Goal: Task Accomplishment & Management: Use online tool/utility

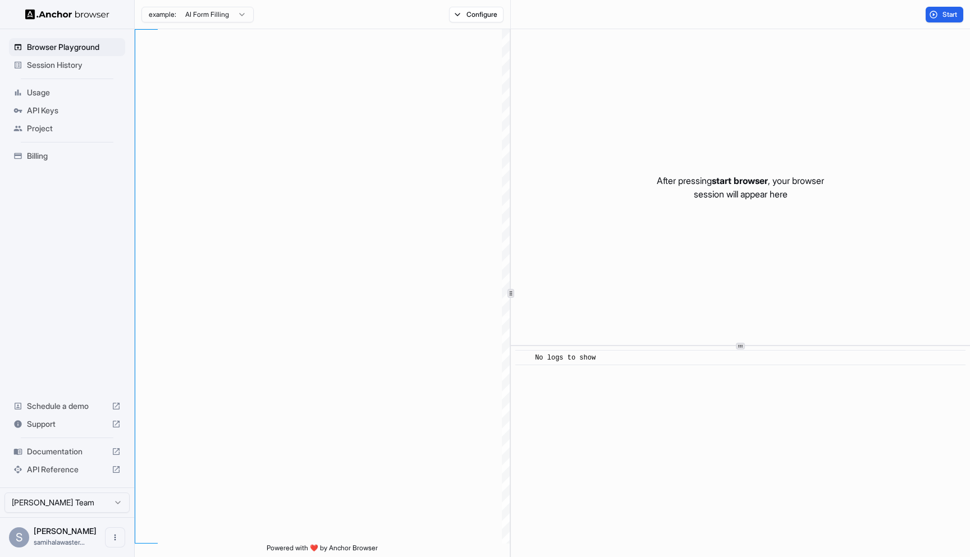
type textarea "**********"
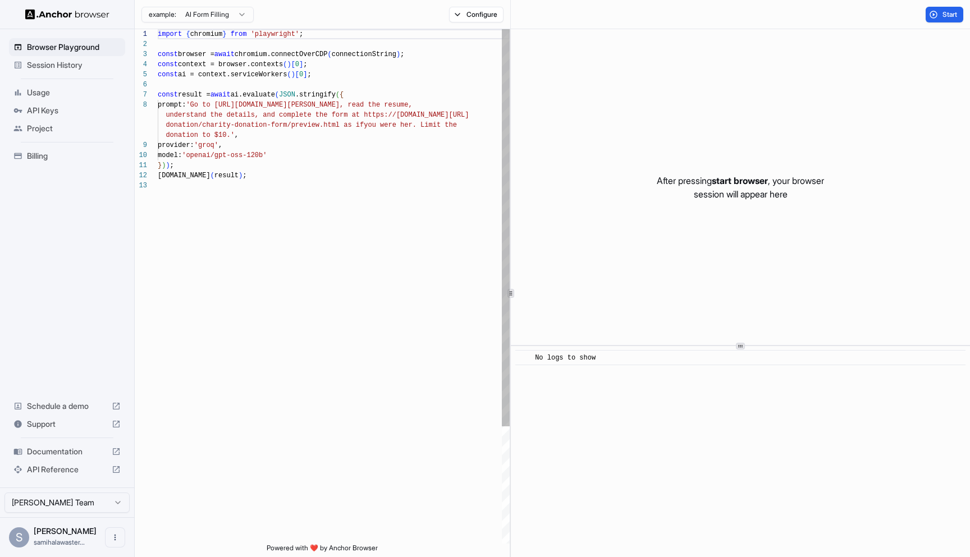
scroll to position [71, 0]
click at [90, 74] on div "Session History" at bounding box center [67, 65] width 116 height 18
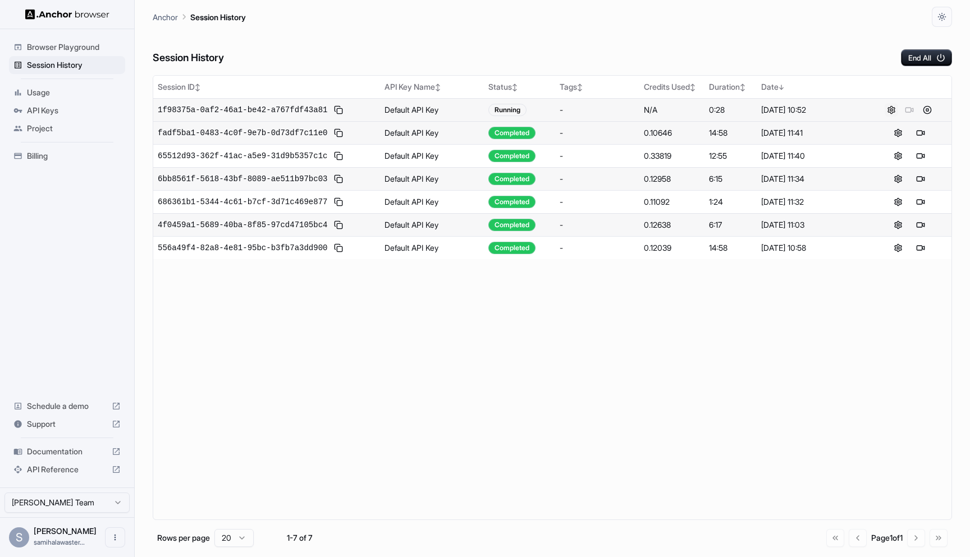
click at [891, 110] on button at bounding box center [891, 109] width 13 height 13
click at [744, 116] on td "0:28" at bounding box center [731, 109] width 53 height 23
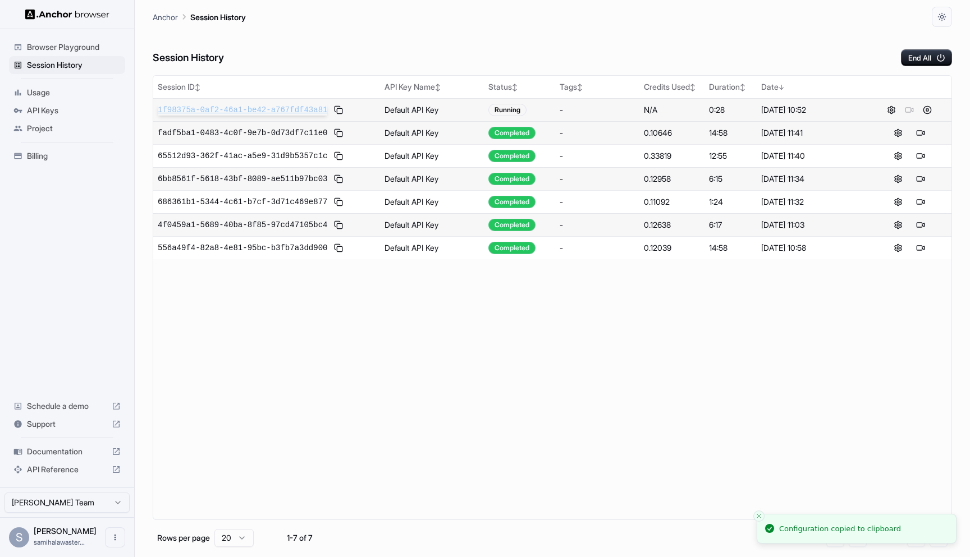
click at [320, 107] on span "1f98375a-0af2-46a1-be42-a767fdf43a81" at bounding box center [243, 109] width 170 height 11
click at [895, 112] on button at bounding box center [898, 109] width 13 height 13
click at [226, 116] on div "1f98375a-0af2-46a1-be42-a767fdf43a81" at bounding box center [267, 109] width 218 height 13
click at [229, 112] on span "1f98375a-0af2-46a1-be42-a767fdf43a81" at bounding box center [243, 109] width 170 height 11
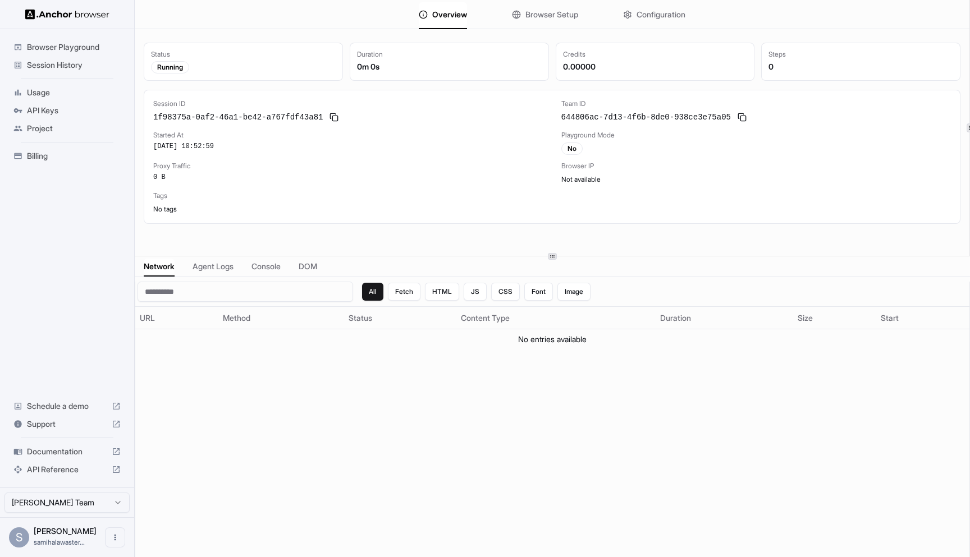
click at [559, 20] on button "Browser Setup" at bounding box center [545, 14] width 66 height 25
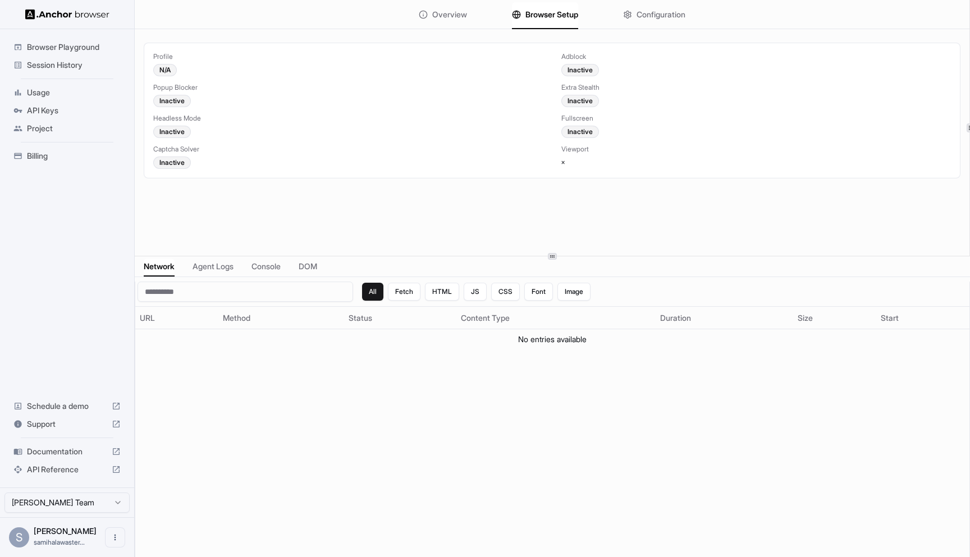
click at [433, 10] on span "Overview" at bounding box center [449, 14] width 35 height 11
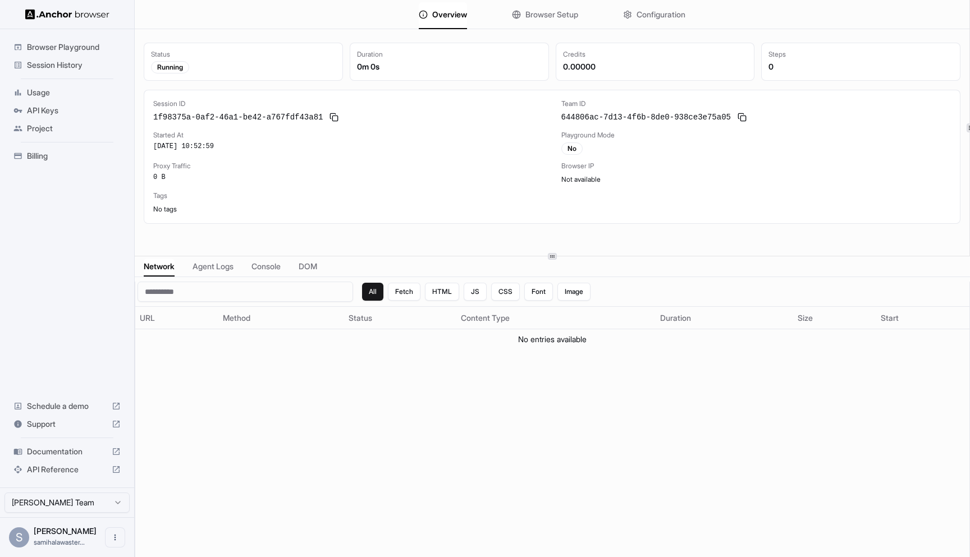
click at [680, 13] on span "Configuration" at bounding box center [661, 14] width 49 height 11
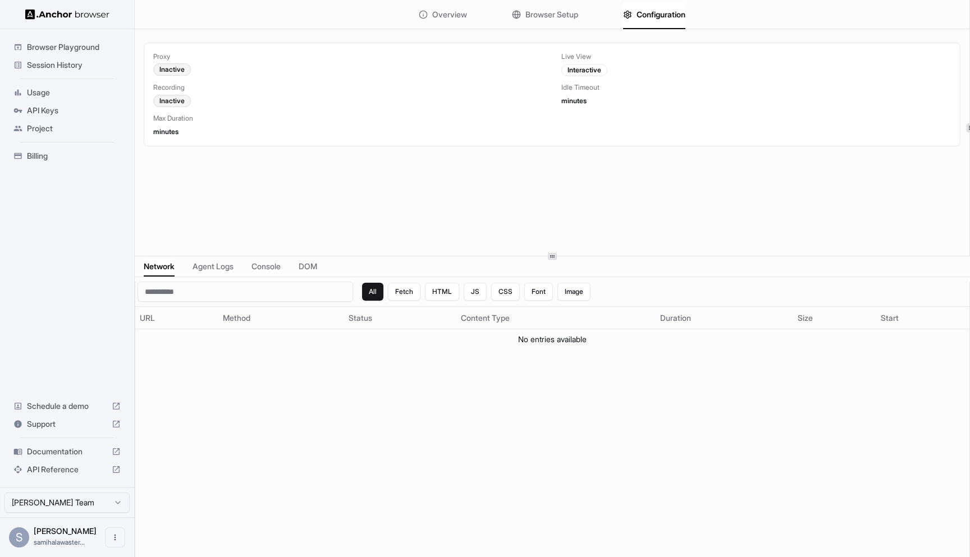
click at [94, 47] on span "Browser Playground" at bounding box center [74, 47] width 94 height 11
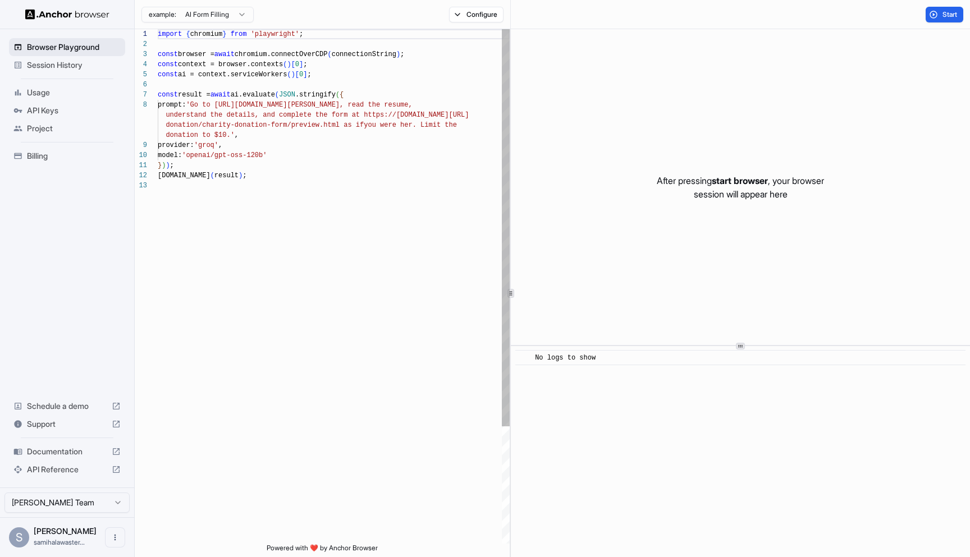
click at [94, 47] on span "Browser Playground" at bounding box center [74, 47] width 94 height 11
click at [80, 60] on span "Session History" at bounding box center [74, 65] width 94 height 11
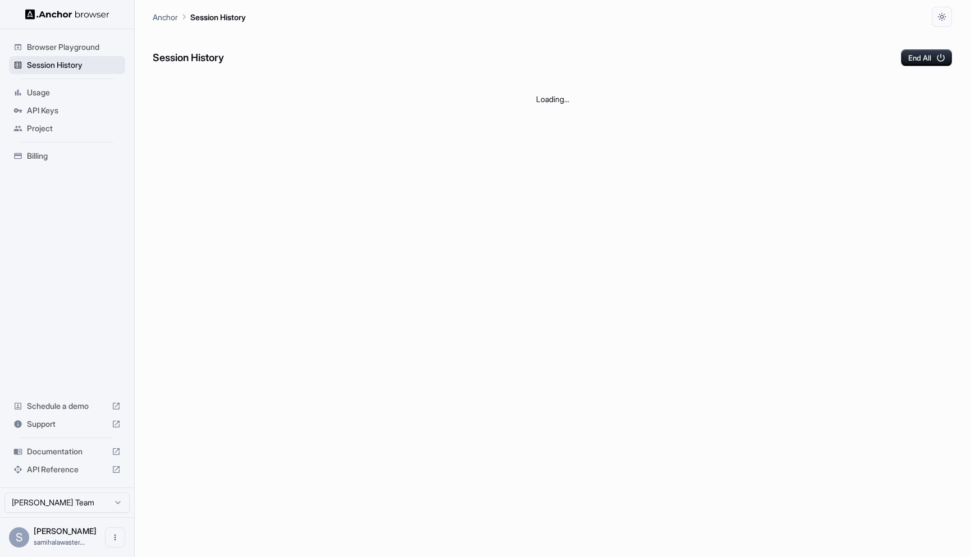
click at [80, 60] on span "Session History" at bounding box center [74, 65] width 94 height 11
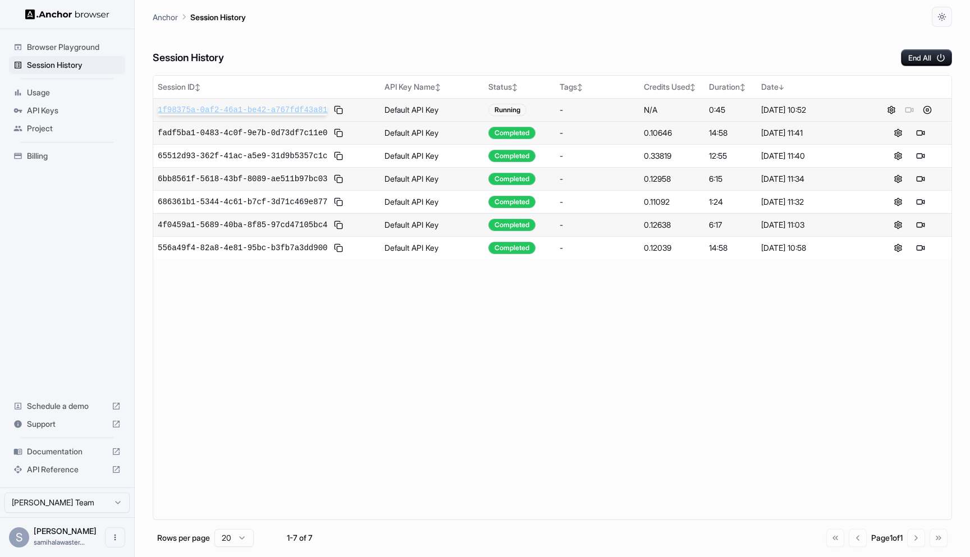
click at [268, 108] on span "1f98375a-0af2-46a1-be42-a767fdf43a81" at bounding box center [243, 109] width 170 height 11
click at [62, 139] on ul "Browser Playground Session History Usage API Keys Project Billing" at bounding box center [66, 102] width 125 height 136
click at [93, 43] on span "Browser Playground" at bounding box center [74, 47] width 94 height 11
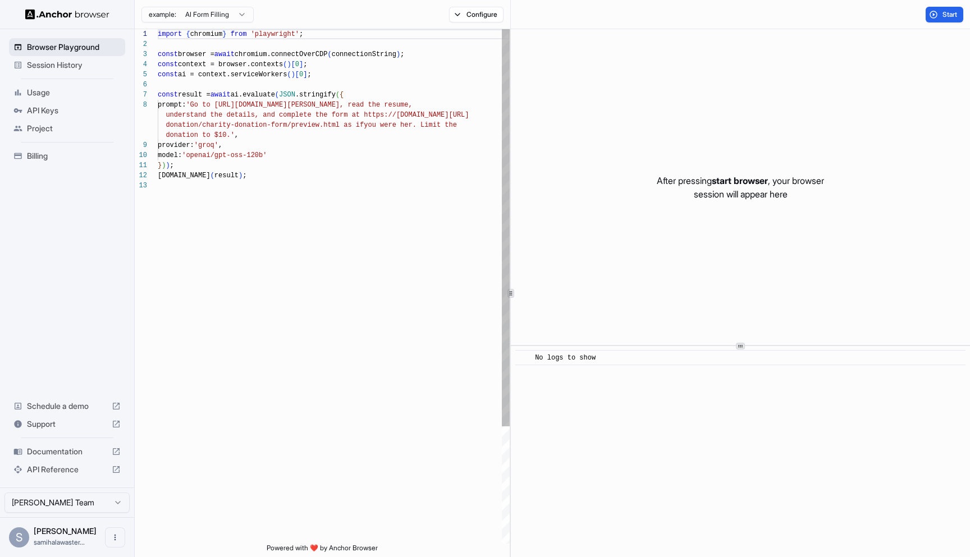
scroll to position [71, 0]
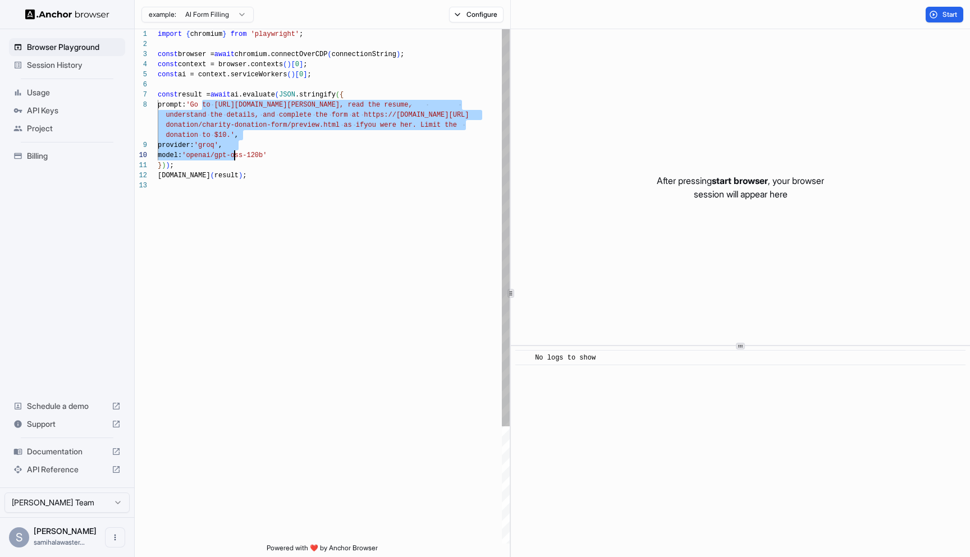
drag, startPoint x: 200, startPoint y: 105, endPoint x: 235, endPoint y: 152, distance: 57.8
click at [235, 152] on span "'openai/gpt-oss-120b'" at bounding box center [224, 156] width 85 height 8
type textarea "**********"
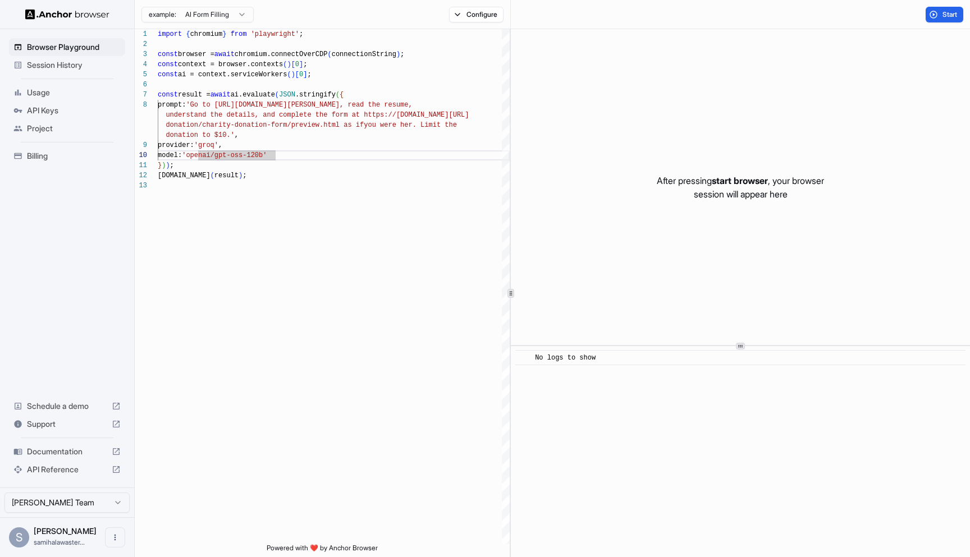
click at [118, 524] on div "S Sami Halawa samihalawaster..." at bounding box center [67, 538] width 134 height 40
click at [118, 531] on button "Open menu" at bounding box center [115, 538] width 20 height 20
click at [395, 323] on div at bounding box center [485, 278] width 970 height 557
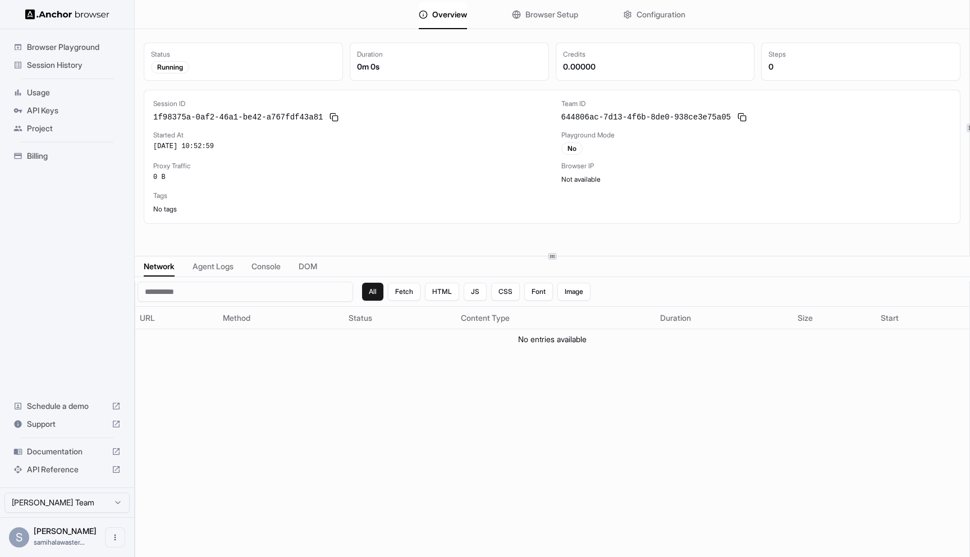
click at [292, 261] on div "Network Agent Logs Console DOM" at bounding box center [552, 267] width 835 height 21
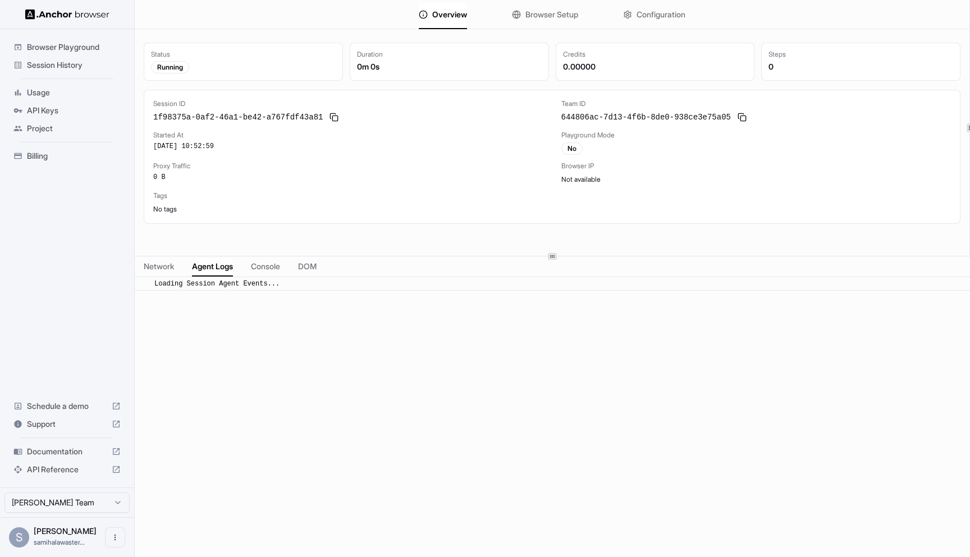
click at [222, 269] on span "Agent Logs" at bounding box center [212, 266] width 41 height 11
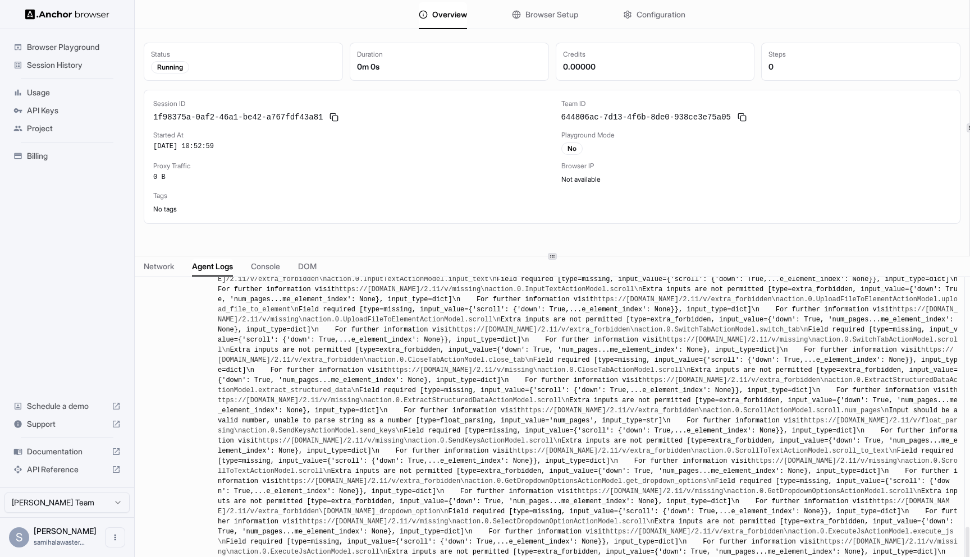
click at [287, 270] on div "Network Agent Logs Console DOM" at bounding box center [552, 267] width 835 height 21
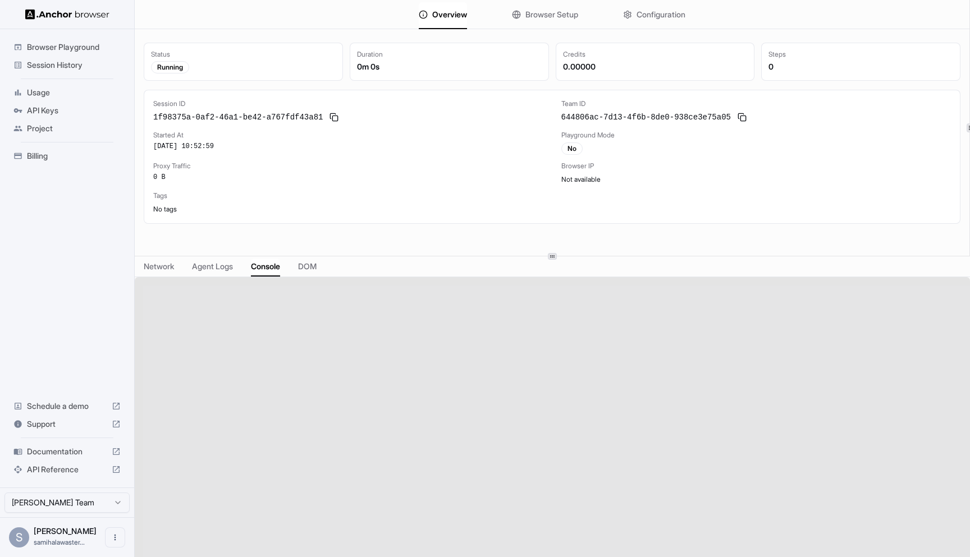
click at [271, 267] on span "Console" at bounding box center [265, 266] width 29 height 11
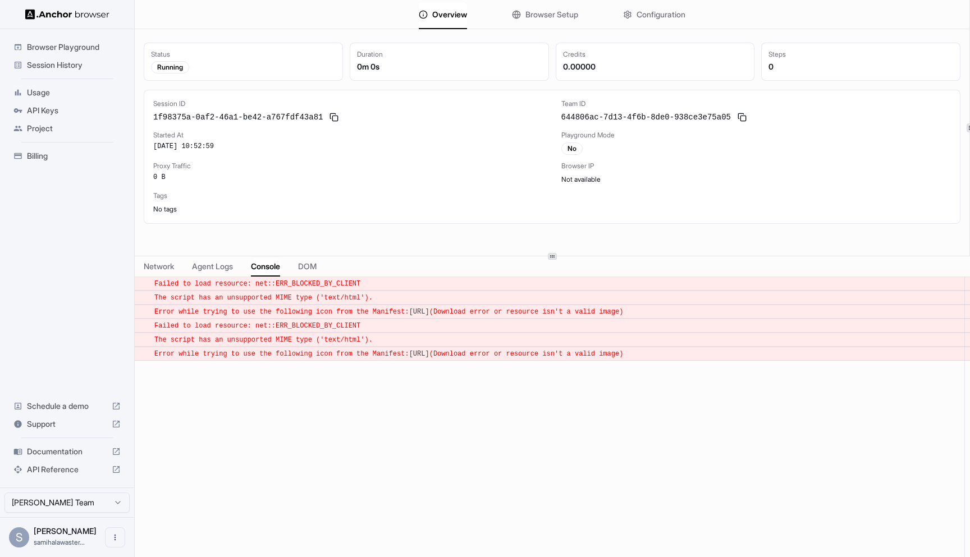
click at [296, 269] on div "Network Agent Logs Console DOM" at bounding box center [552, 267] width 835 height 21
drag, startPoint x: 319, startPoint y: 401, endPoint x: 255, endPoint y: 316, distance: 106.2
click at [253, 319] on div "​ Failed to load resource: net::ERR_BLOCKED_BY_CLIENT ​ The script has an unsup…" at bounding box center [552, 423] width 835 height 292
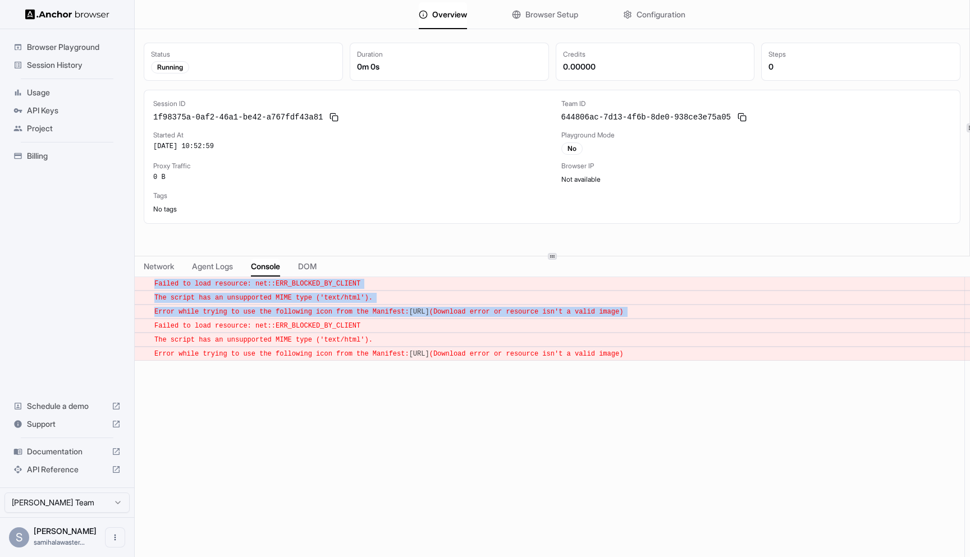
click at [397, 380] on div "​ Failed to load resource: net::ERR_BLOCKED_BY_CLIENT ​ The script has an unsup…" at bounding box center [552, 423] width 835 height 292
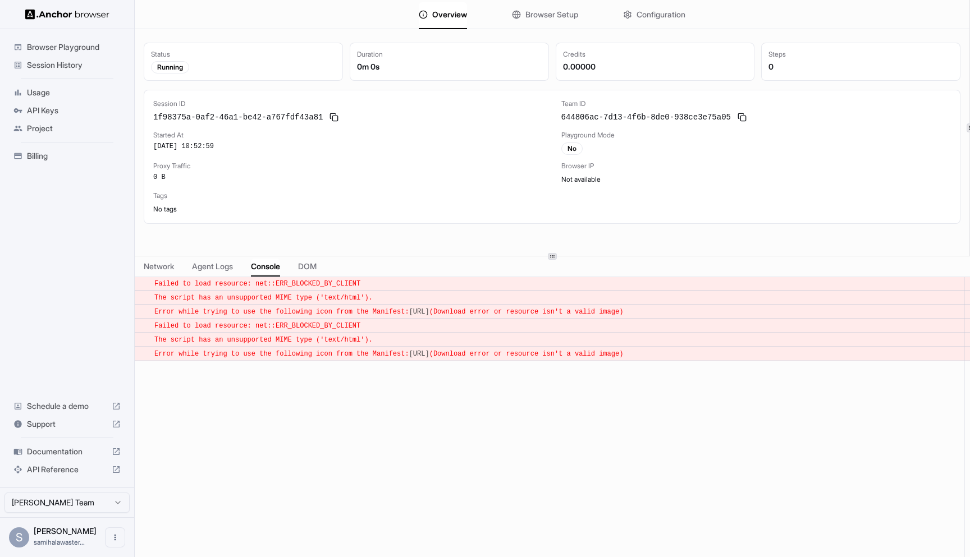
click at [427, 340] on div "The script has an unsupported MIME type ('text/html')." at bounding box center [555, 340] width 803 height 10
click at [381, 395] on div "​ Failed to load resource: net::ERR_BLOCKED_BY_CLIENT ​ The script has an unsup…" at bounding box center [552, 423] width 835 height 292
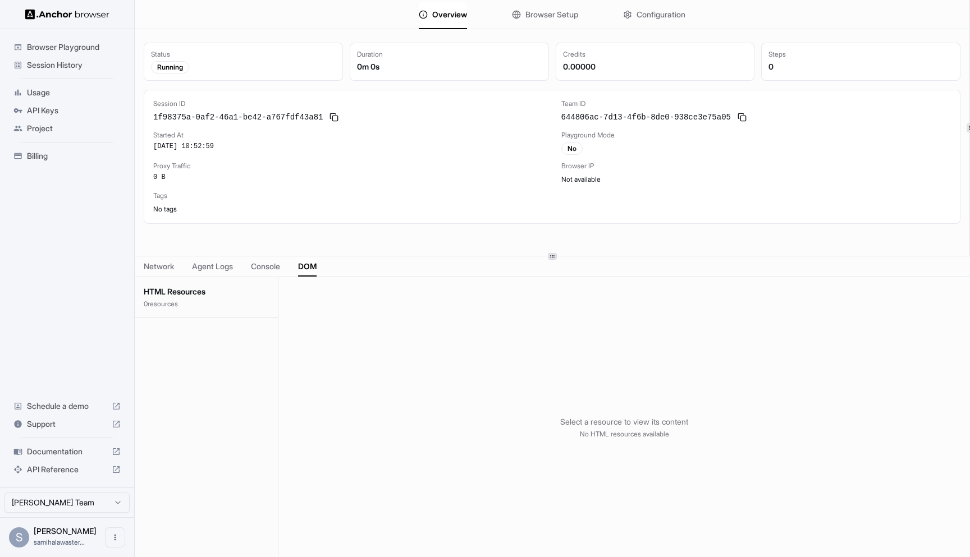
click at [312, 269] on span "DOM" at bounding box center [307, 266] width 19 height 11
click at [214, 282] on div "HTML Resources 0 resource s" at bounding box center [206, 297] width 143 height 41
click at [191, 303] on p "0 resource s" at bounding box center [206, 304] width 125 height 9
click at [134, 251] on div "Browser Playground Session History Usage API Keys Project Billing Schedule a de…" at bounding box center [67, 278] width 135 height 557
click at [154, 274] on button "Network" at bounding box center [159, 267] width 30 height 16
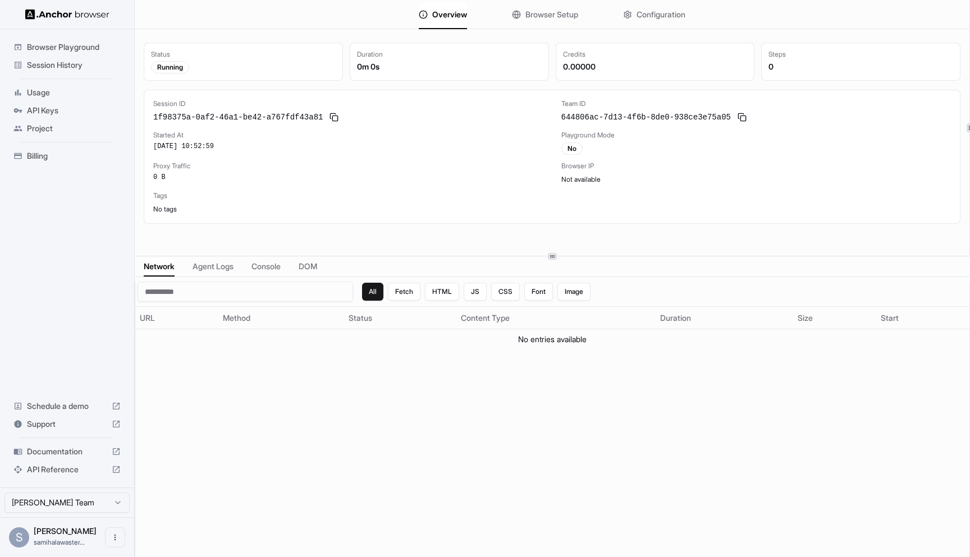
click at [210, 275] on button "Agent Logs" at bounding box center [213, 267] width 41 height 16
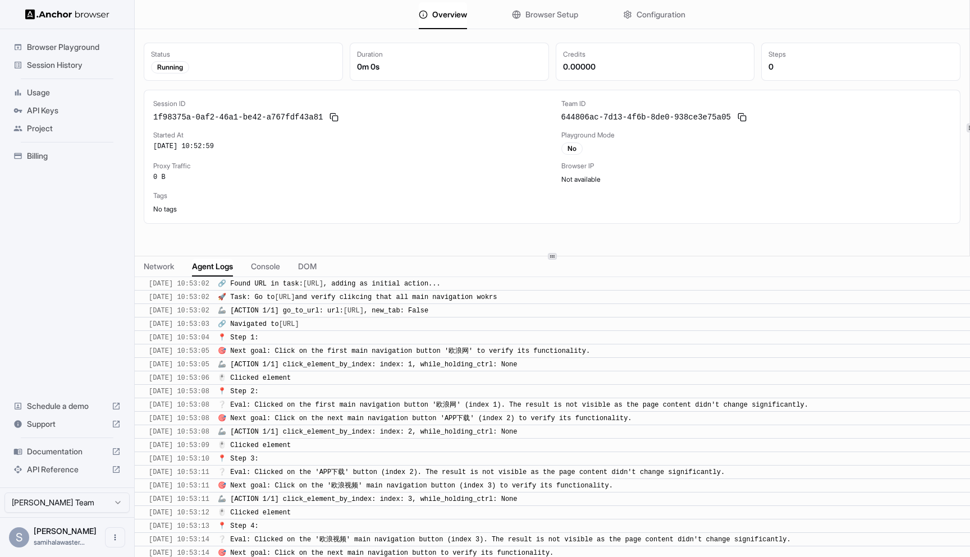
click at [175, 65] on div "Running" at bounding box center [170, 67] width 38 height 12
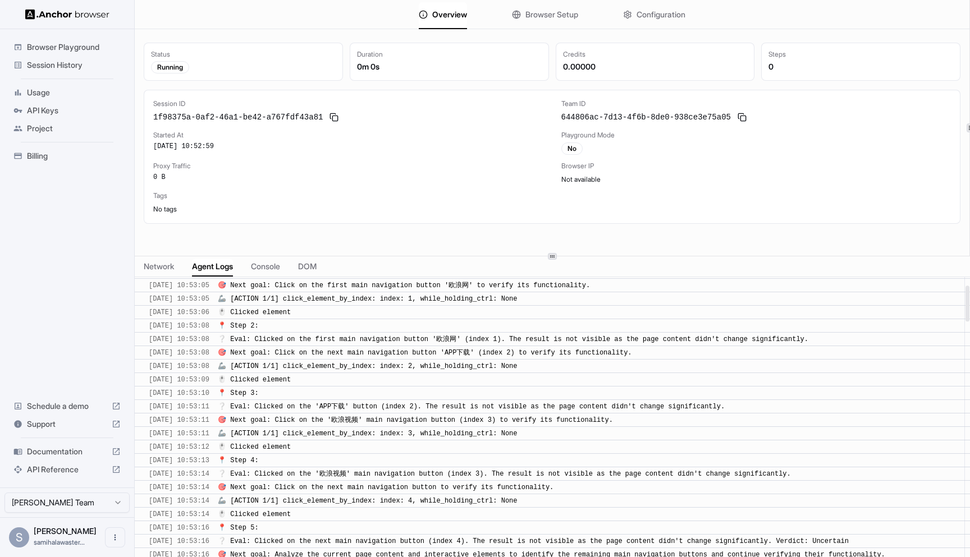
scroll to position [67, 0]
click at [863, 414] on div "🎯 Next goal: Click on the '欧浪视频' main navigation button (index 3) to verify its…" at bounding box center [588, 419] width 740 height 10
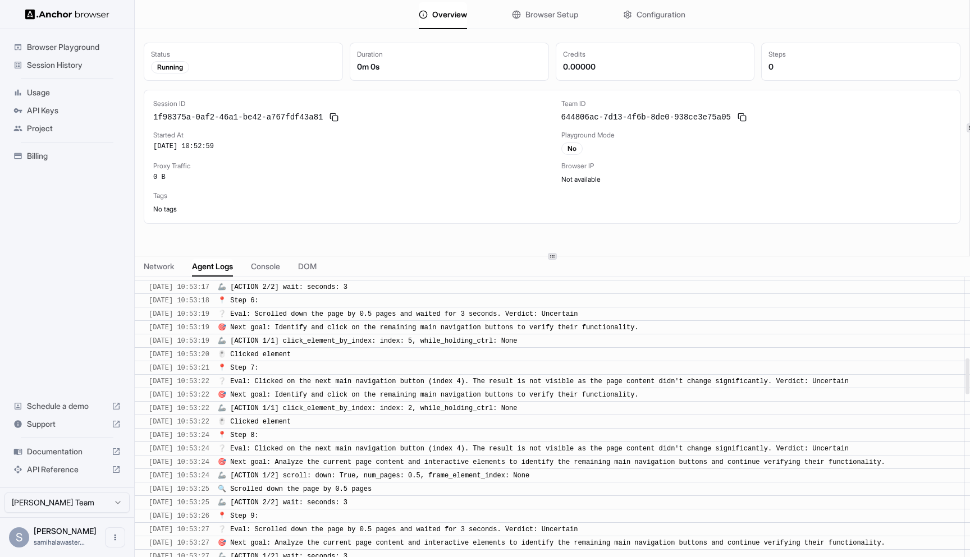
scroll to position [847, 0]
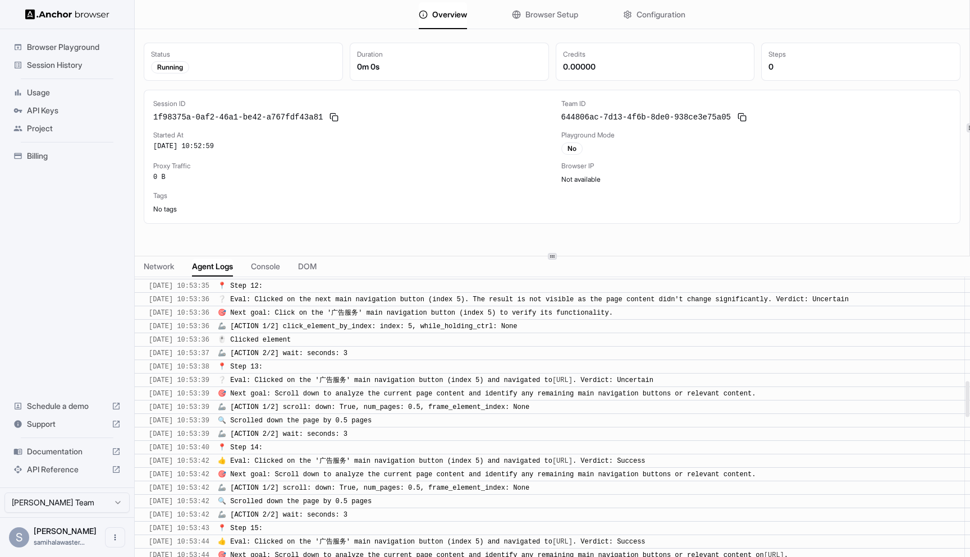
click at [918, 373] on div "​ 10/13/2025, 10:53:39 ❔ Eval: Clicked on the '广告服务' main navigation button (in…" at bounding box center [552, 380] width 835 height 14
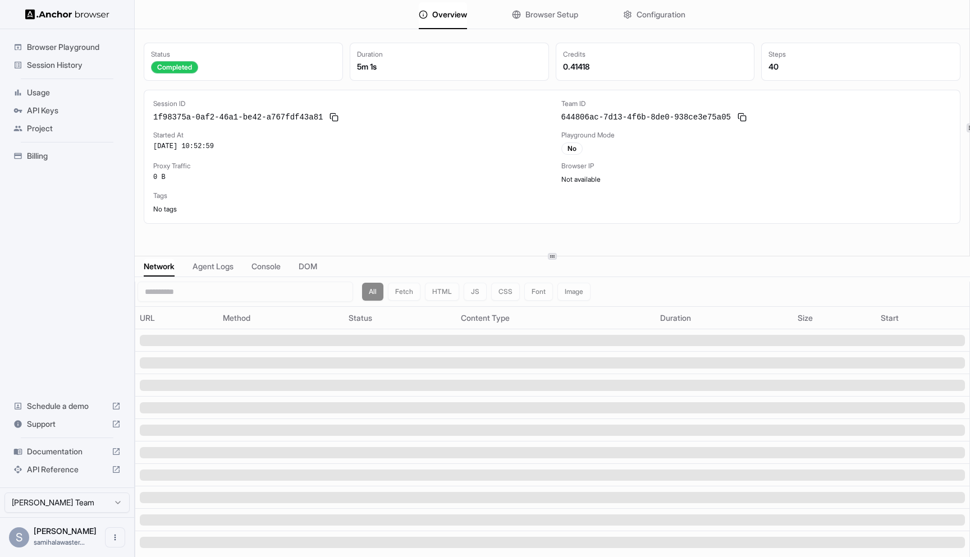
click at [214, 262] on span "Agent Logs" at bounding box center [213, 266] width 41 height 11
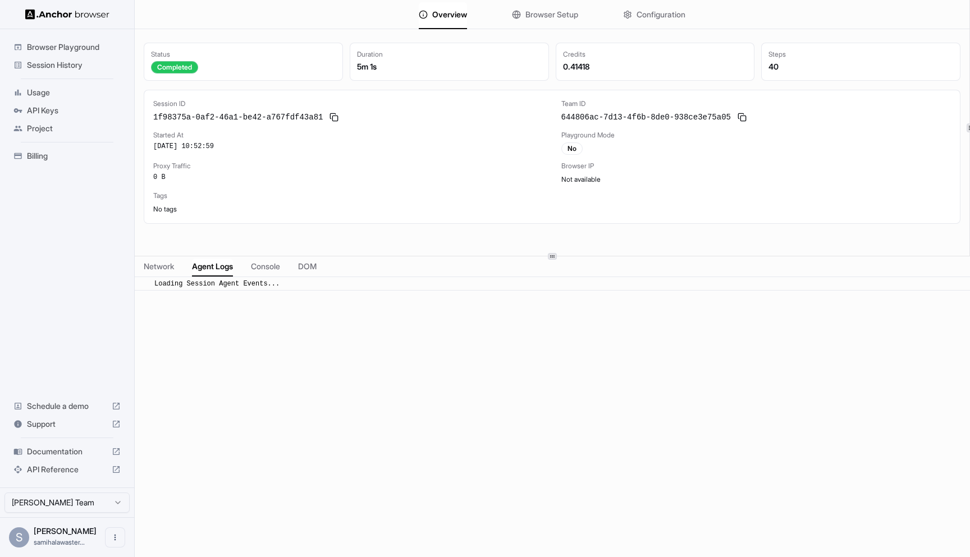
click at [266, 268] on span "Console" at bounding box center [265, 266] width 29 height 11
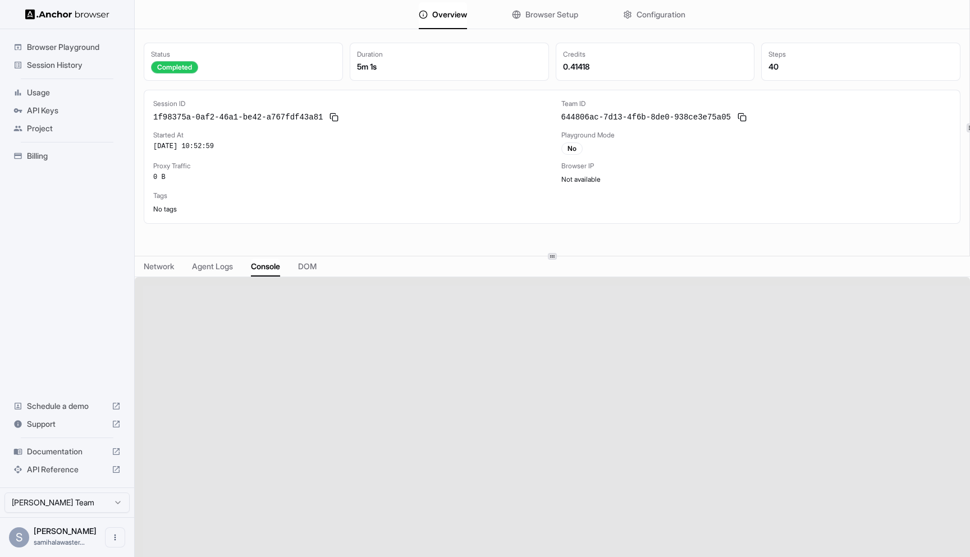
click at [314, 270] on span "DOM" at bounding box center [307, 266] width 19 height 11
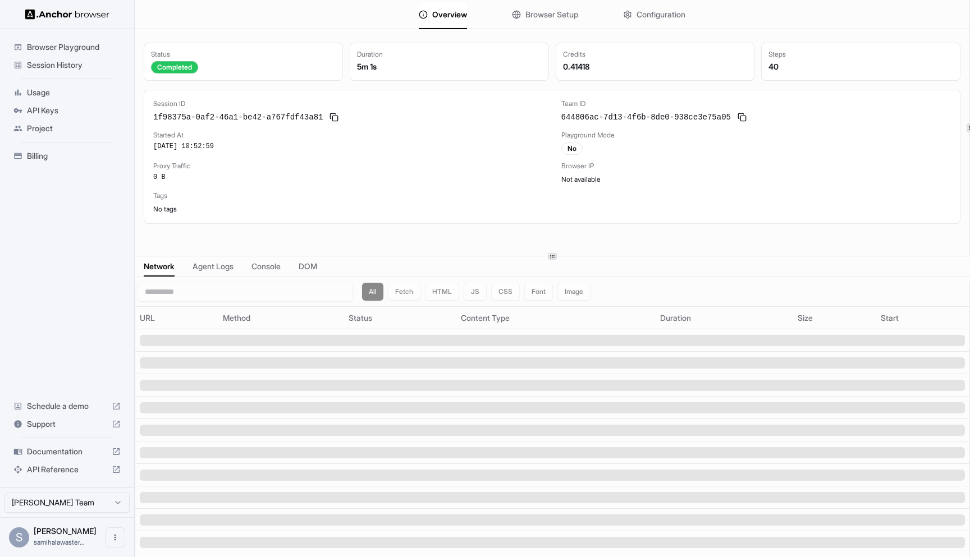
click at [172, 275] on div "Network Agent Logs Console DOM" at bounding box center [552, 267] width 835 height 21
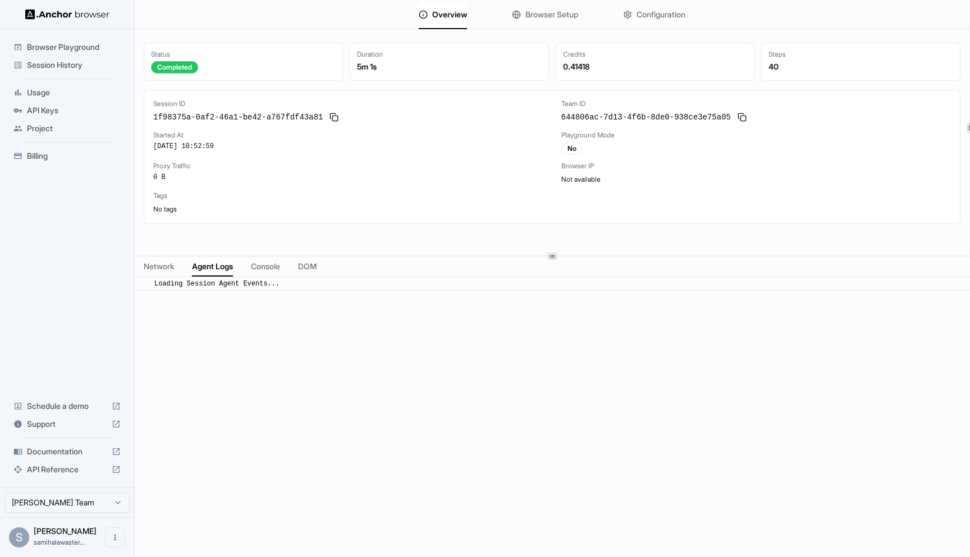
click at [205, 264] on span "Agent Logs" at bounding box center [212, 266] width 41 height 11
click at [566, 28] on div "Overview Browser Setup Configuration" at bounding box center [552, 14] width 835 height 29
click at [565, 17] on span "Browser Setup" at bounding box center [551, 14] width 53 height 11
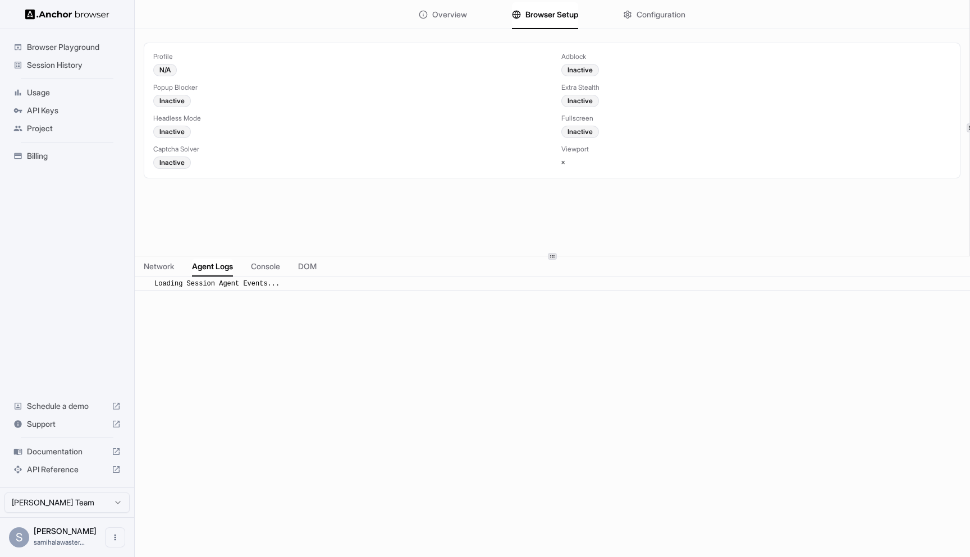
click at [663, 15] on span "Configuration" at bounding box center [661, 14] width 49 height 11
click at [564, 82] on div "Proxy Inactive Live View Interactive Recording Inactive Idle Timeout minutes Ma…" at bounding box center [552, 94] width 798 height 85
click at [569, 104] on span "minutes" at bounding box center [573, 101] width 25 height 8
click at [584, 65] on div "Interactive" at bounding box center [584, 70] width 46 height 12
click at [171, 130] on span "minutes" at bounding box center [165, 131] width 25 height 8
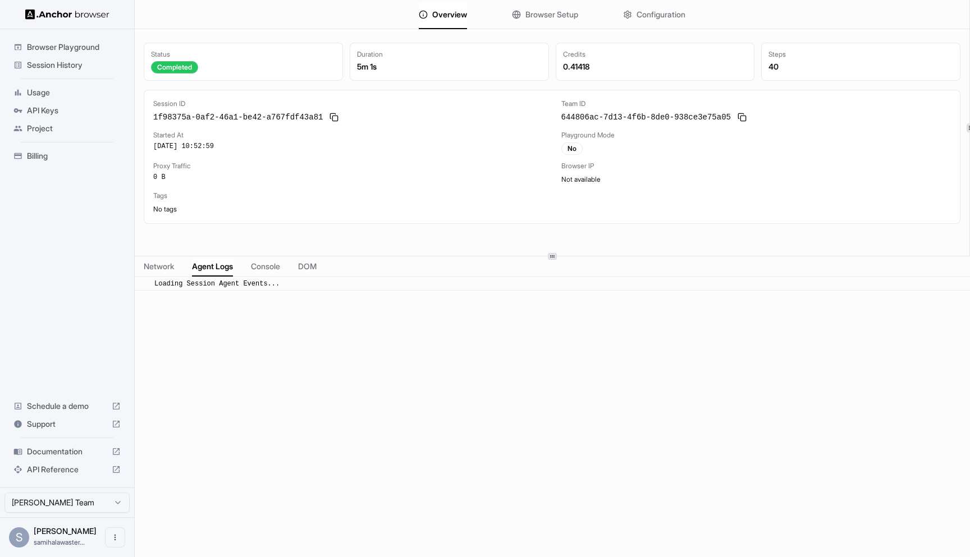
click at [210, 263] on span "Agent Logs" at bounding box center [212, 266] width 41 height 11
click at [263, 275] on div "Network Agent Logs Console DOM" at bounding box center [552, 267] width 835 height 21
click at [273, 268] on span "Console" at bounding box center [265, 266] width 29 height 11
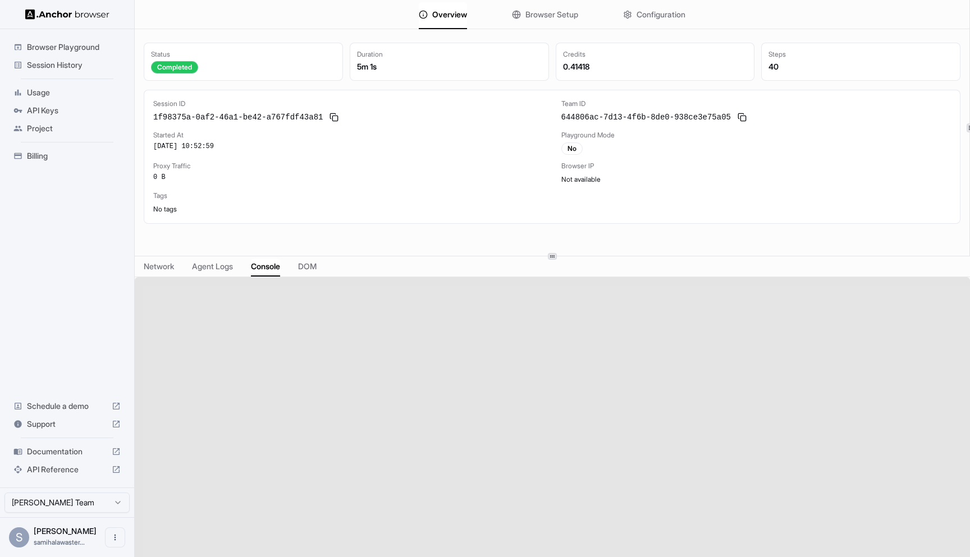
click at [327, 269] on div "Network Agent Logs Console DOM" at bounding box center [552, 267] width 835 height 21
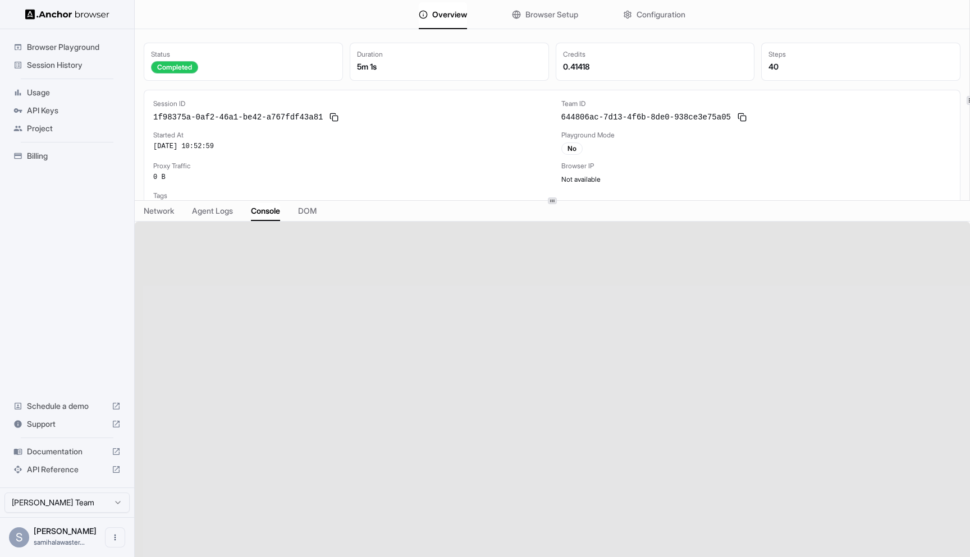
click at [561, 412] on div "Overview Browser Setup Configuration Status Completed Duration 5m 1s Credits 0.…" at bounding box center [552, 278] width 835 height 557
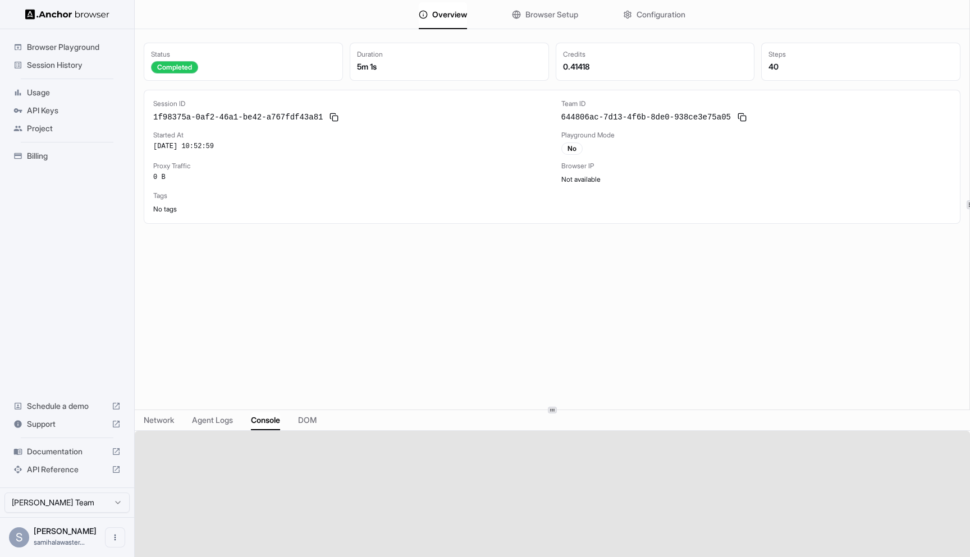
click at [75, 48] on span "Browser Playground" at bounding box center [74, 47] width 94 height 11
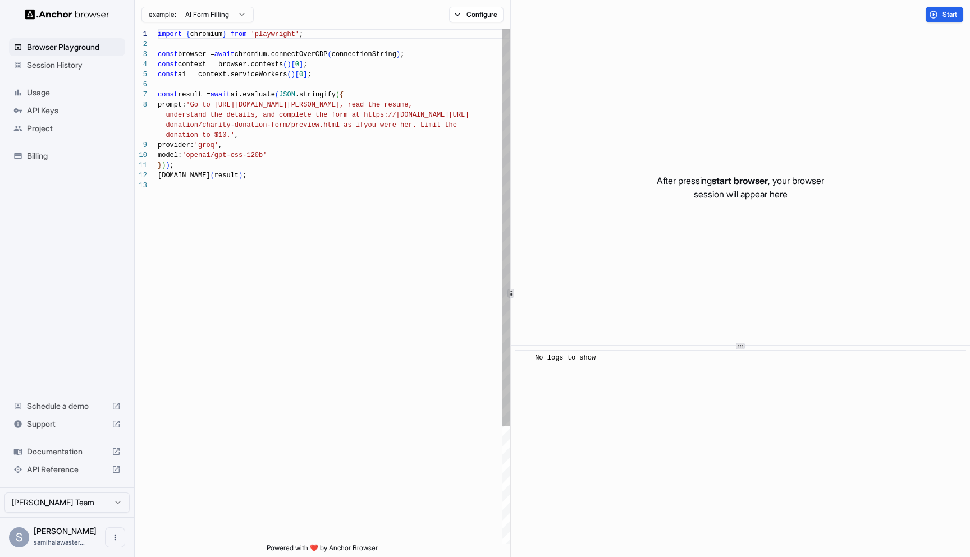
scroll to position [71, 0]
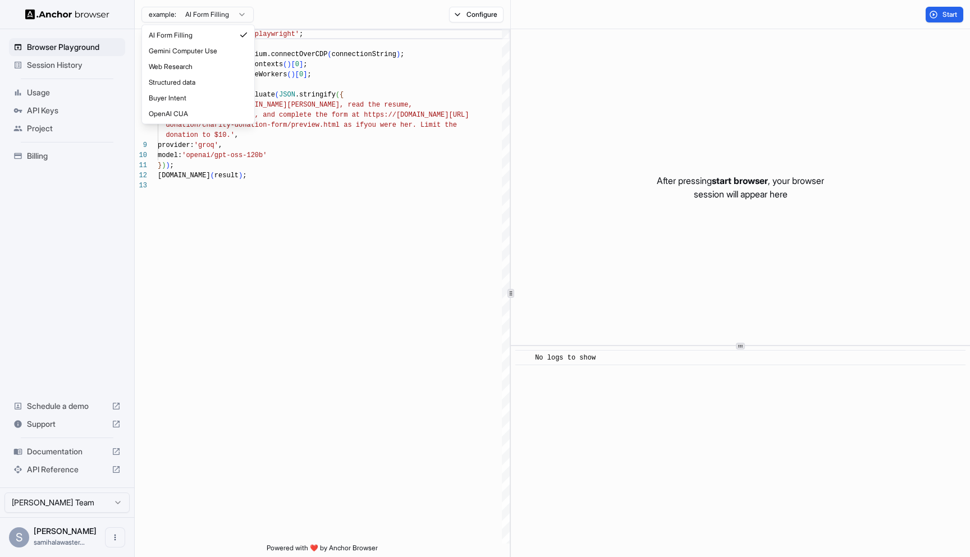
click at [235, 11] on html "Browser Playground Session History Usage API Keys Project Billing Schedule a de…" at bounding box center [485, 278] width 970 height 557
click at [459, 20] on html "Browser Playground Session History Usage API Keys Project Billing Schedule a de…" at bounding box center [485, 278] width 970 height 557
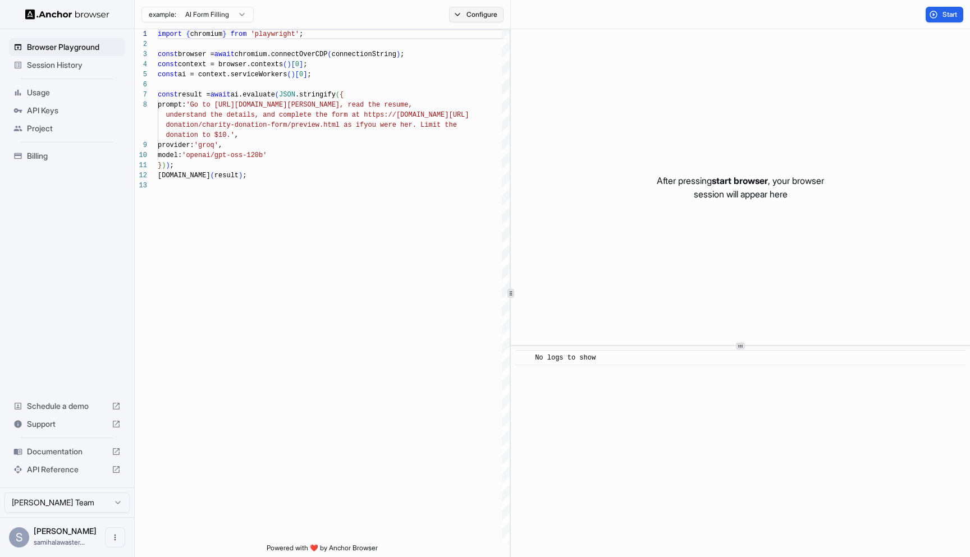
click at [469, 15] on button "Configure" at bounding box center [476, 15] width 54 height 16
click at [642, 120] on button "Select Profile..." at bounding box center [598, 114] width 112 height 16
click at [642, 152] on div "Profile" at bounding box center [598, 155] width 107 height 16
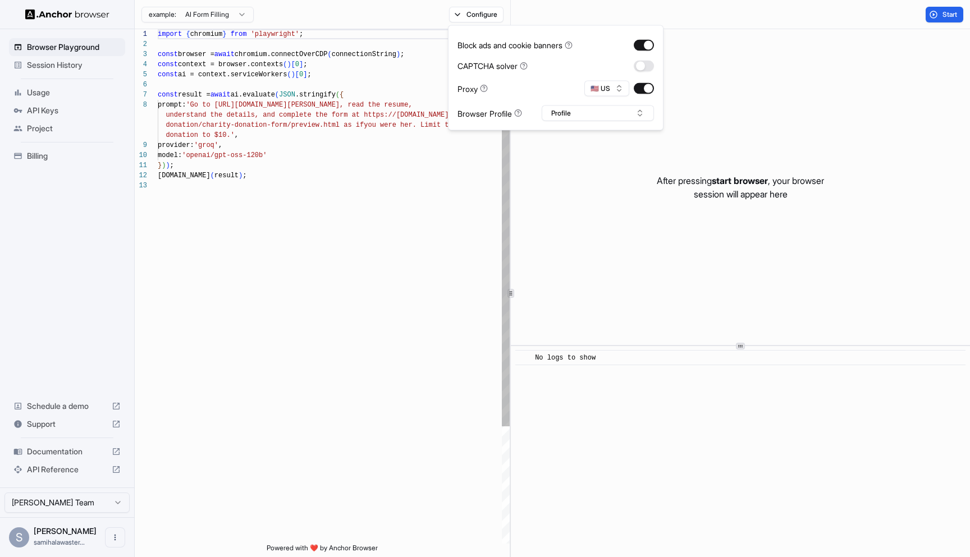
type textarea "**********"
click at [399, 272] on div "import { chromium } from 'playwright' ; const browser = await chromium.connectO…" at bounding box center [334, 362] width 352 height 666
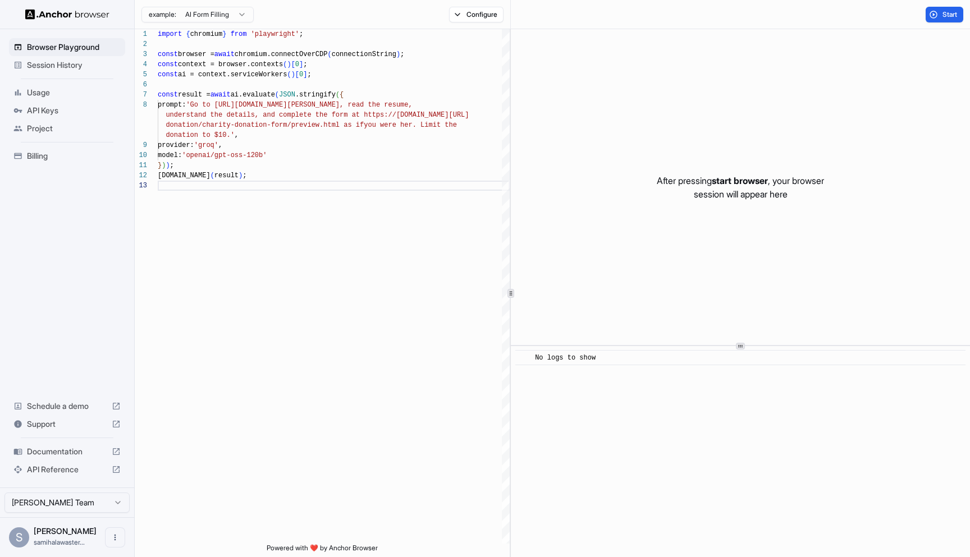
click at [550, 382] on div "​ No logs to show" at bounding box center [740, 451] width 459 height 211
click at [39, 64] on span "Session History" at bounding box center [74, 65] width 94 height 11
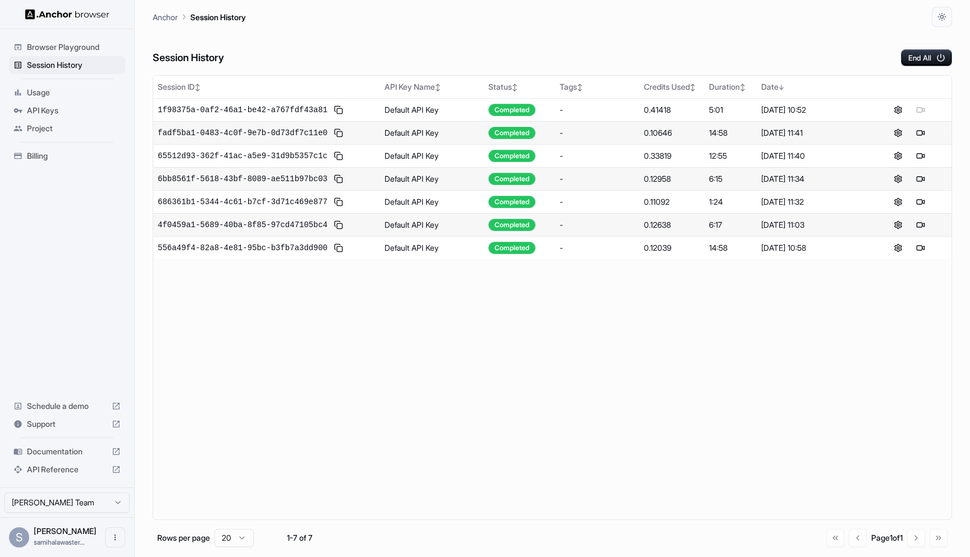
drag, startPoint x: 932, startPoint y: 57, endPoint x: 721, endPoint y: 339, distance: 352.4
click at [721, 339] on div "Session History End All Session ID ↕ API Key Name ↕ Status ↕ Tags ↕ Credits Use…" at bounding box center [552, 292] width 799 height 531
click at [945, 15] on icon "button" at bounding box center [942, 16] width 9 height 9
